Goal: Find specific page/section: Find specific page/section

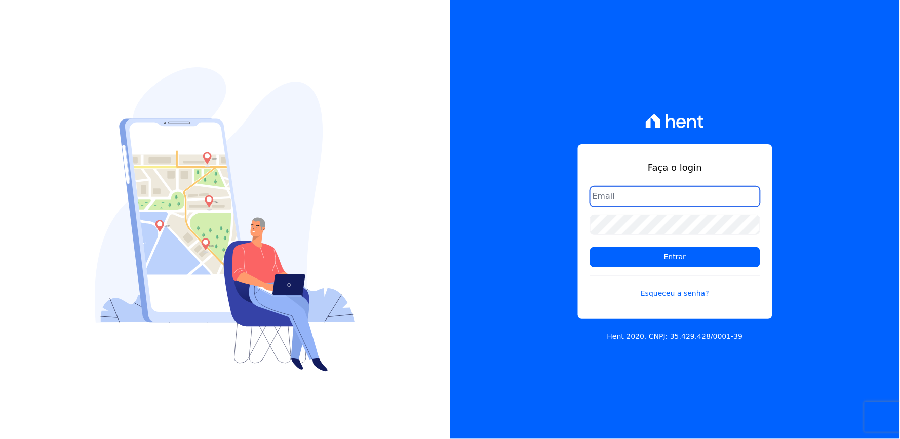
type input "[EMAIL_ADDRESS][DOMAIN_NAME]"
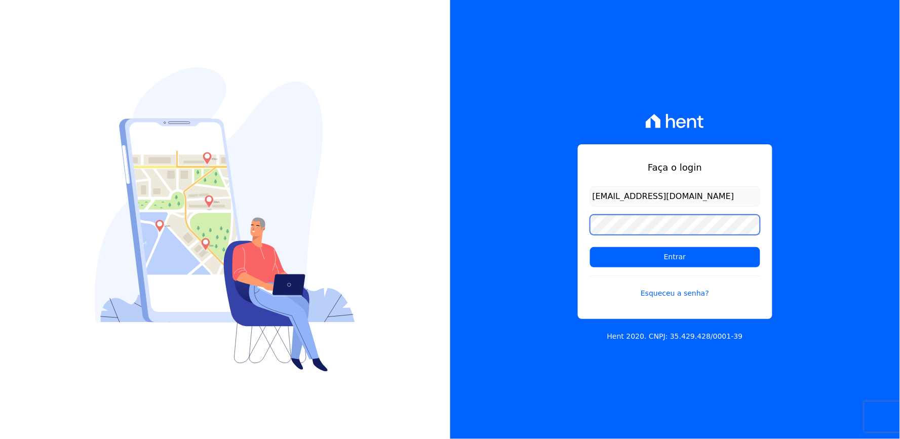
click at [539, 246] on div "Faça o login [EMAIL_ADDRESS][DOMAIN_NAME] Entrar Esqueceu a senha? Hent 2020. C…" at bounding box center [675, 219] width 450 height 439
click at [548, 222] on div "Faça o login [EMAIL_ADDRESS][DOMAIN_NAME] Entrar Esqueceu a senha? Hent 2020. C…" at bounding box center [675, 219] width 450 height 439
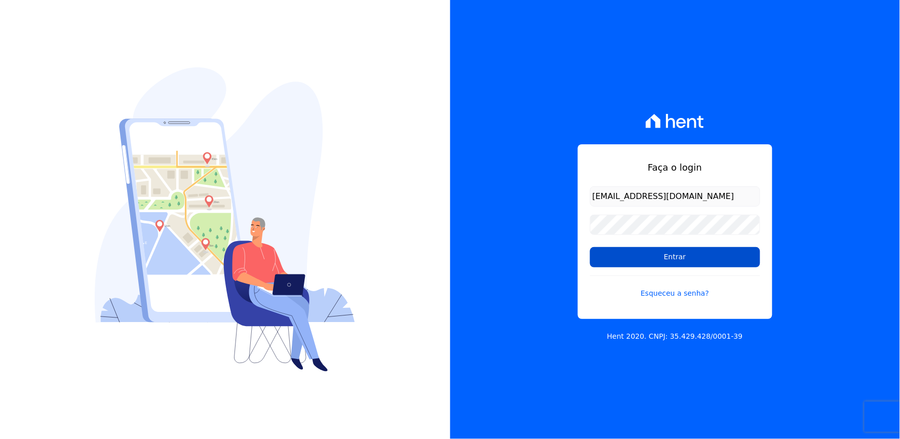
click at [616, 248] on input "Entrar" at bounding box center [675, 257] width 170 height 20
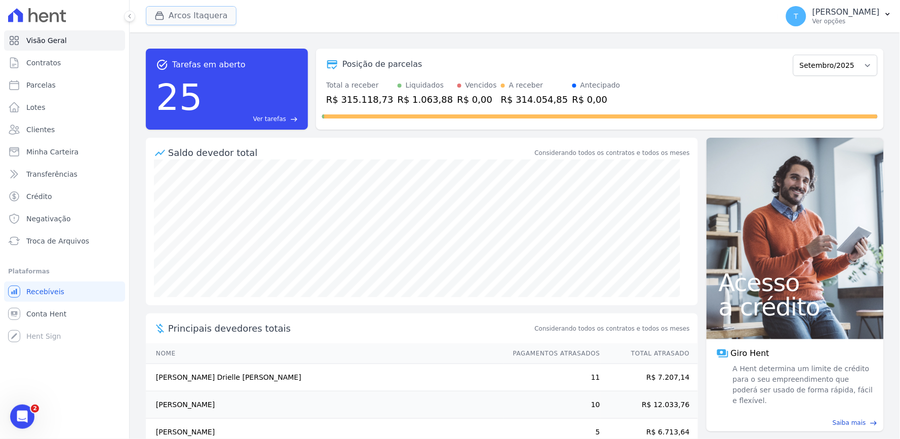
click at [187, 14] on button "Arcos Itaquera" at bounding box center [191, 15] width 91 height 19
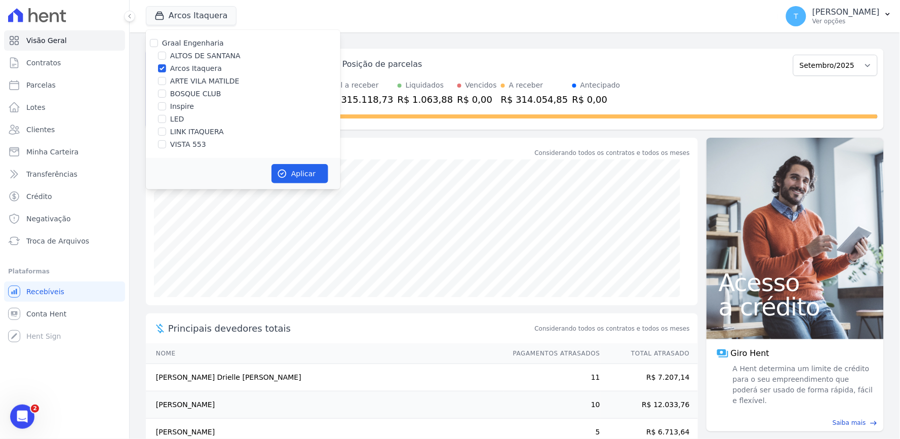
click at [190, 66] on label "Arcos Itaquera" at bounding box center [196, 68] width 52 height 11
click at [166, 66] on input "Arcos Itaquera" at bounding box center [162, 68] width 8 height 8
checkbox input "false"
click at [196, 82] on label "ARTE VILA MATILDE" at bounding box center [204, 81] width 69 height 11
click at [166, 82] on input "ARTE VILA MATILDE" at bounding box center [162, 81] width 8 height 8
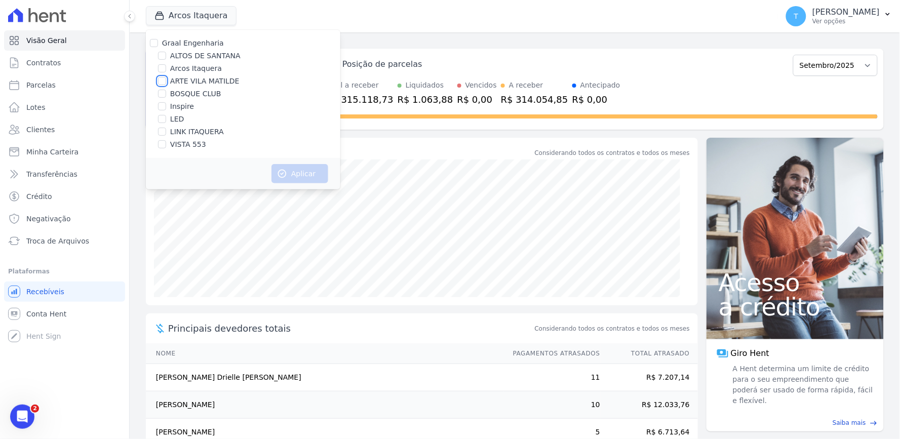
checkbox input "true"
click at [315, 178] on button "Aplicar" at bounding box center [299, 173] width 57 height 19
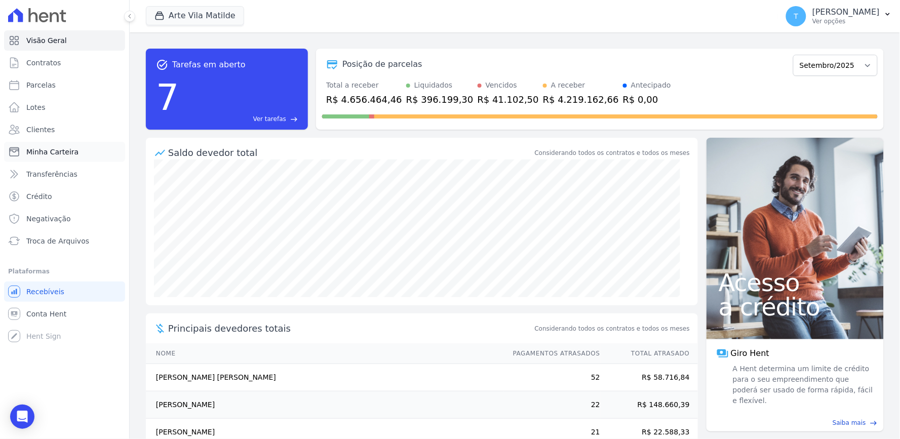
click at [45, 151] on span "Minha Carteira" at bounding box center [52, 152] width 52 height 10
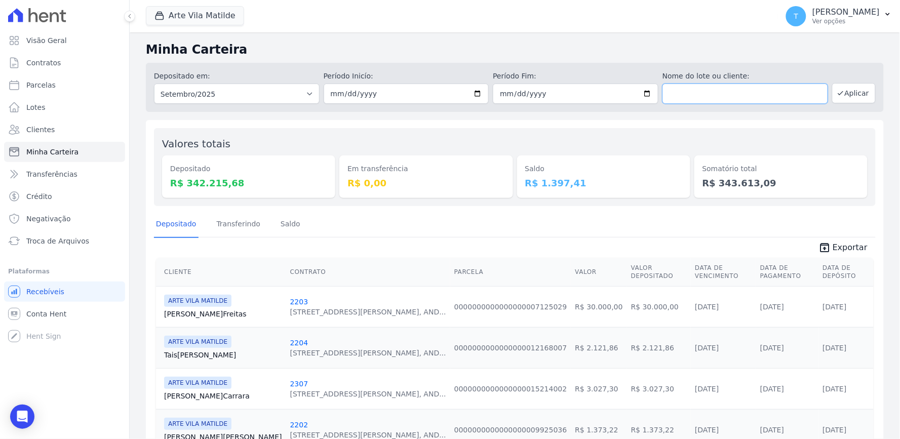
click at [692, 87] on input "text" at bounding box center [745, 94] width 166 height 20
type input "[PERSON_NAME]"
click at [840, 91] on button "Aplicar" at bounding box center [854, 93] width 44 height 20
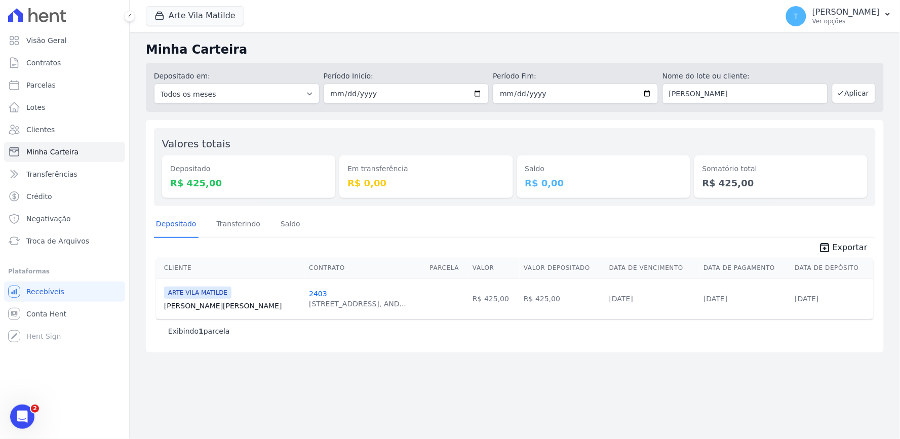
click at [525, 358] on div "Minha Carteira Depositado em: Todos os meses Abril/2020 Maio/2020 Junho/2020 Ju…" at bounding box center [515, 235] width 770 height 407
